Goal: Task Accomplishment & Management: Use online tool/utility

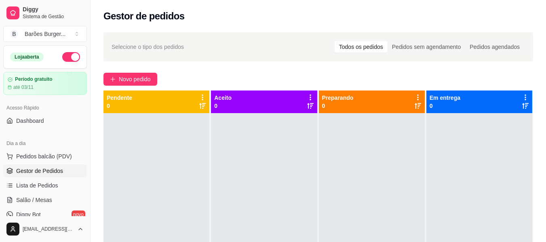
click at [197, 71] on div "Selecione o tipo dos pedidos Todos os pedidos Pedidos sem agendamento Pedidos a…" at bounding box center [317, 184] width 455 height 315
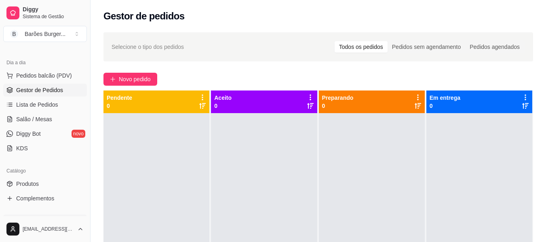
scroll to position [121, 0]
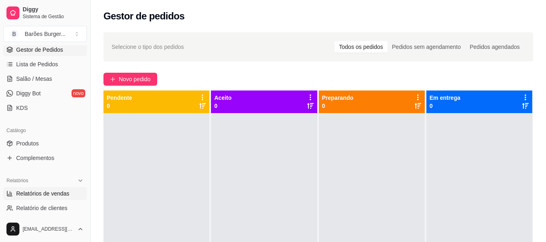
click at [52, 198] on link "Relatórios de vendas" at bounding box center [45, 193] width 84 height 13
select select "ALL"
select select "0"
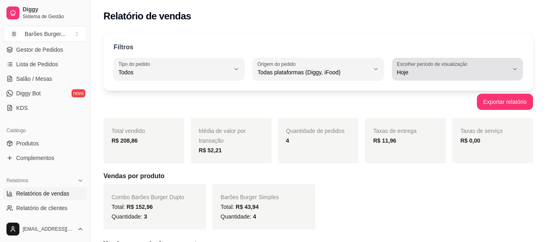
click at [468, 71] on span "Hoje" at bounding box center [452, 72] width 111 height 8
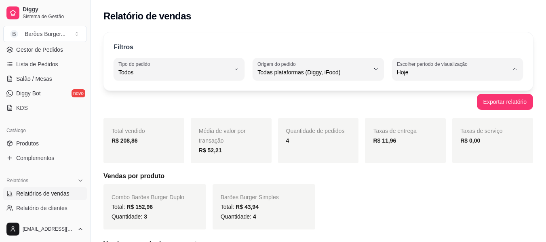
click at [419, 134] on span "15 dias" at bounding box center [452, 131] width 105 height 8
type input "15"
select select "15"
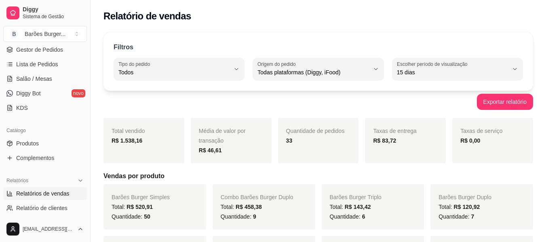
click at [254, 107] on div "Exportar relatório" at bounding box center [317, 102] width 429 height 16
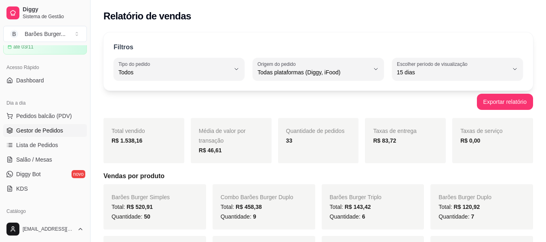
click at [49, 127] on span "Gestor de Pedidos" at bounding box center [39, 130] width 47 height 8
